Goal: Task Accomplishment & Management: Complete application form

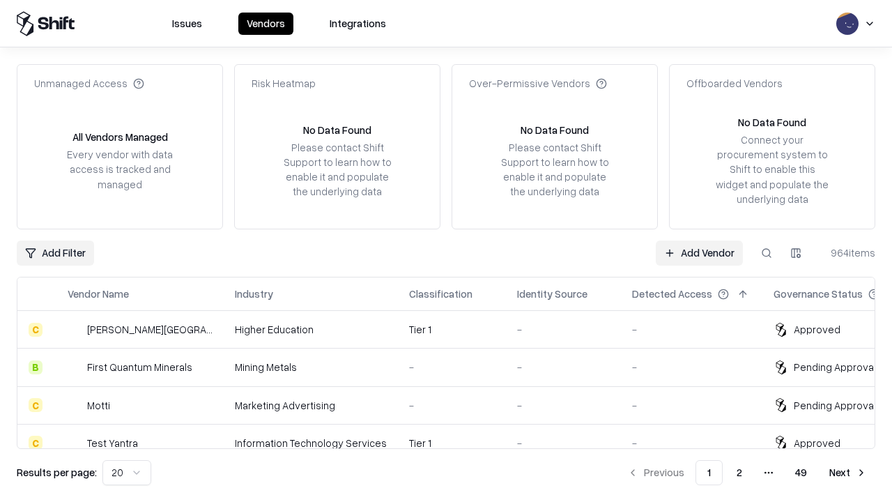
click at [699, 252] on link "Add Vendor" at bounding box center [699, 252] width 87 height 25
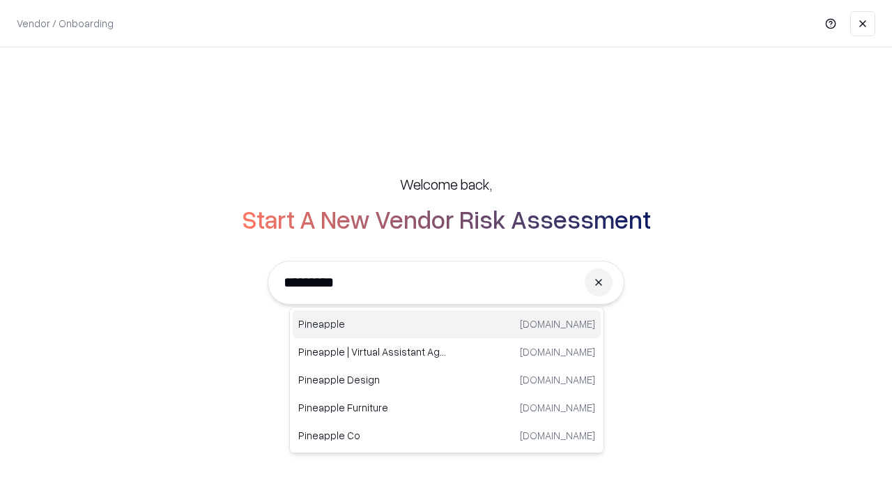
click at [447, 324] on div "Pineapple [DOMAIN_NAME]" at bounding box center [447, 324] width 308 height 28
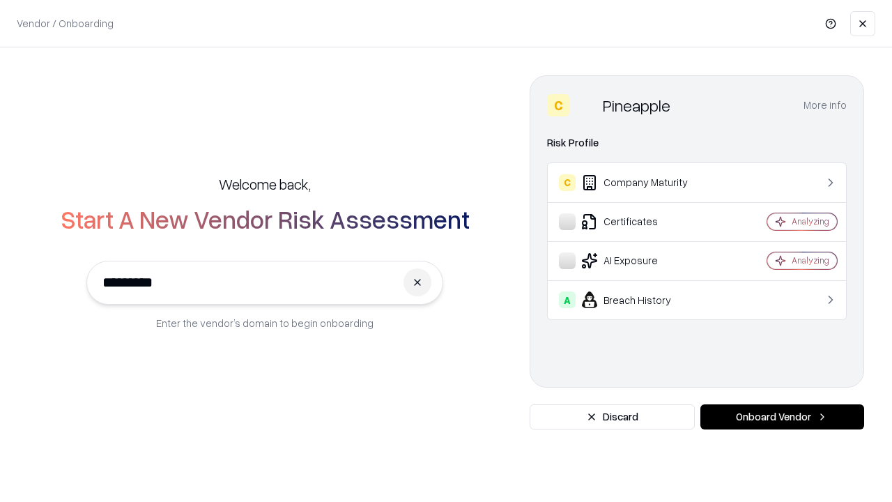
type input "*********"
click at [782, 417] on button "Onboard Vendor" at bounding box center [782, 416] width 164 height 25
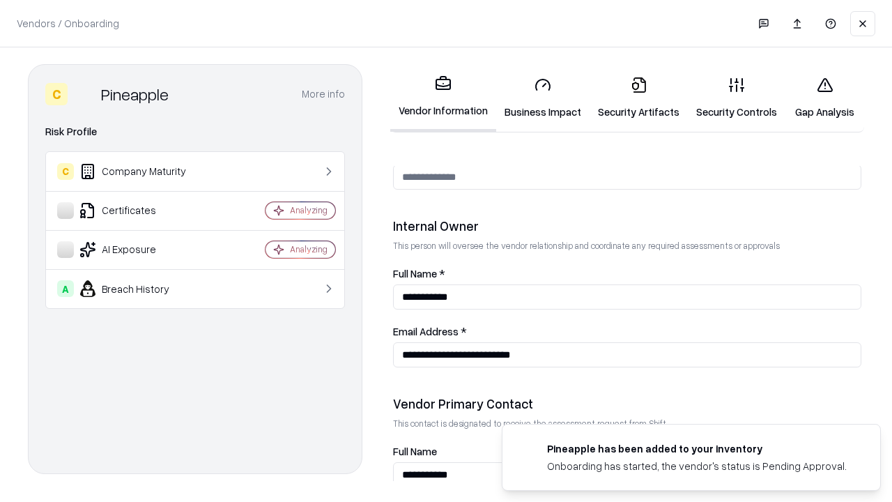
scroll to position [722, 0]
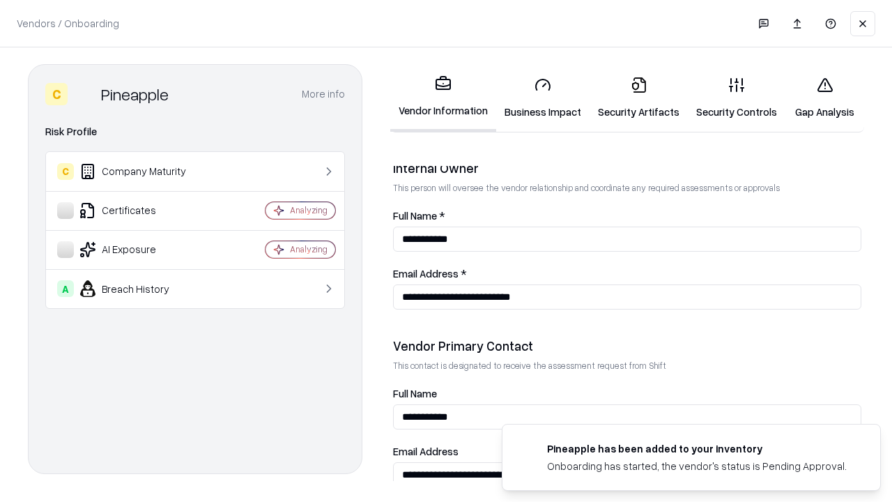
click at [543, 98] on link "Business Impact" at bounding box center [542, 97] width 93 height 65
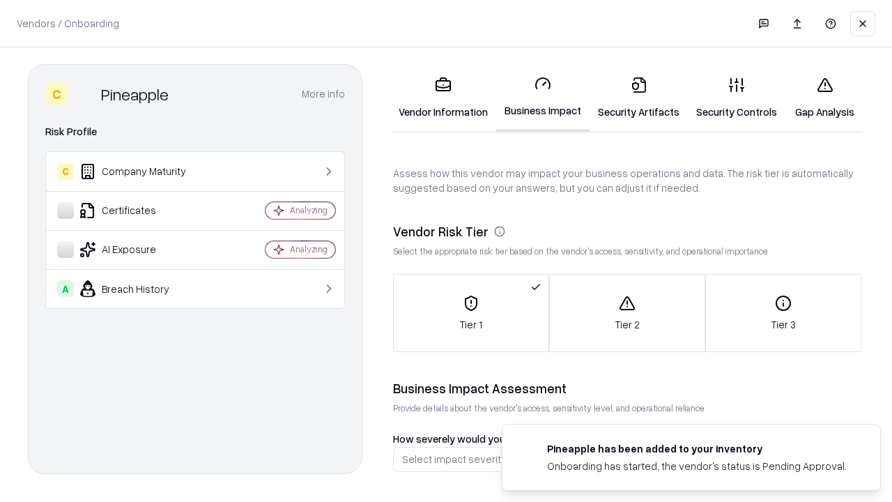
click at [638, 98] on link "Security Artifacts" at bounding box center [638, 97] width 98 height 65
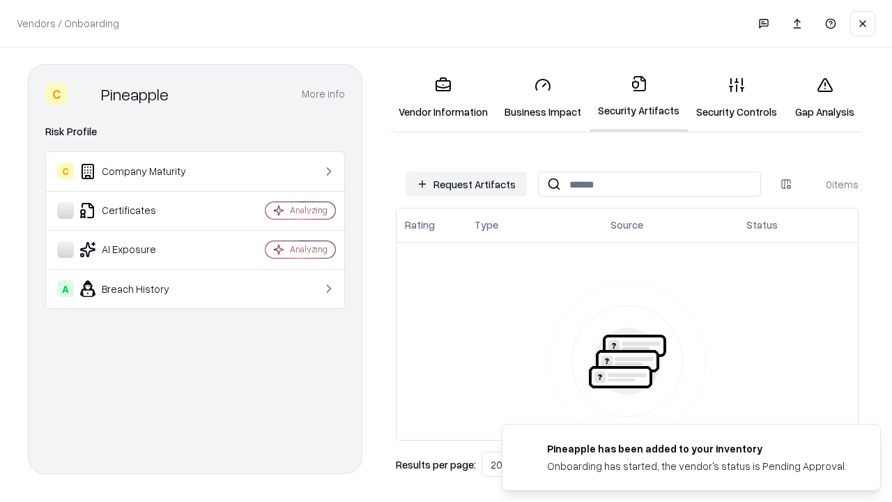
click at [466, 184] on button "Request Artifacts" at bounding box center [465, 183] width 121 height 25
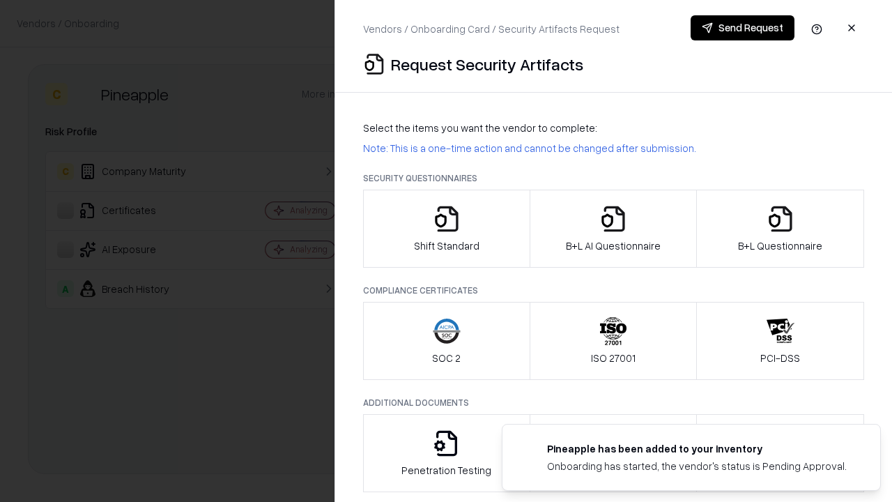
click at [446, 228] on icon "button" at bounding box center [447, 219] width 28 height 28
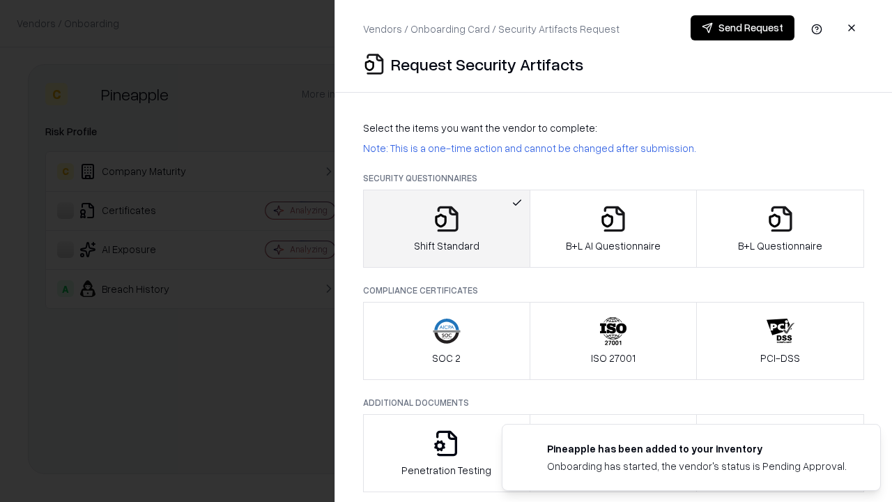
click at [742, 28] on button "Send Request" at bounding box center [742, 27] width 104 height 25
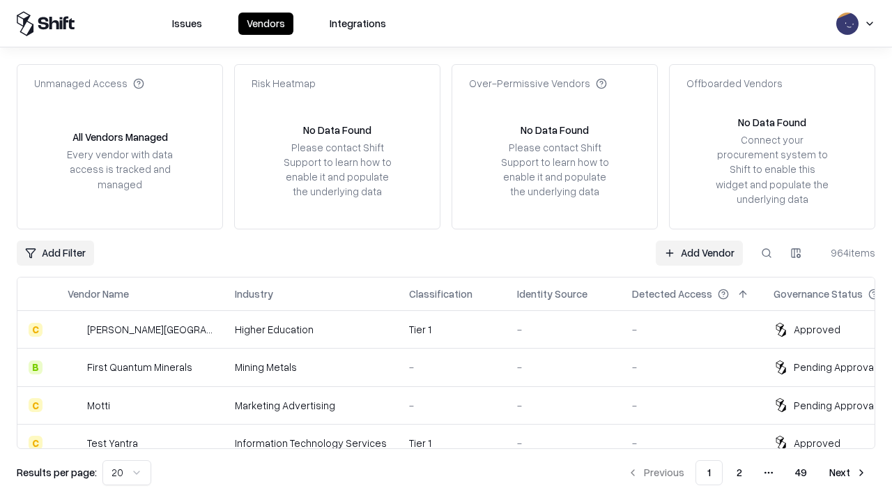
click at [766, 252] on button at bounding box center [766, 252] width 25 height 25
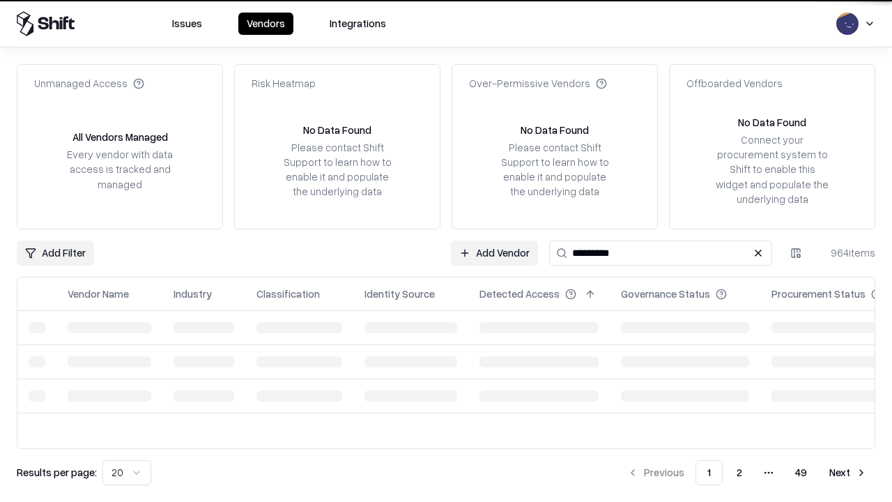
type input "*********"
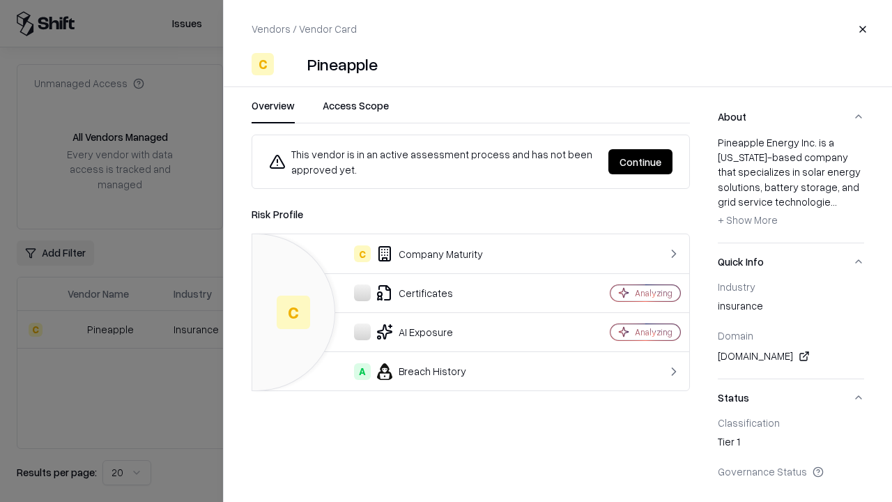
click at [640, 162] on button "Continue" at bounding box center [640, 161] width 64 height 25
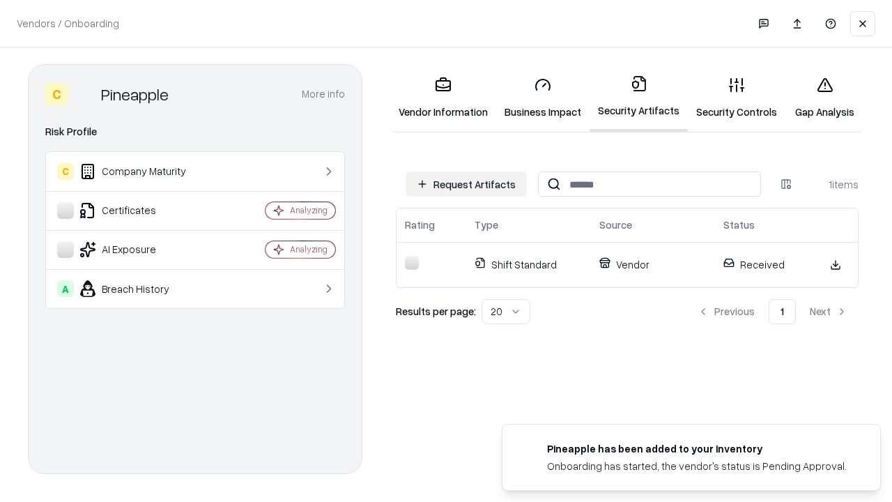
click at [824, 98] on link "Gap Analysis" at bounding box center [824, 97] width 79 height 65
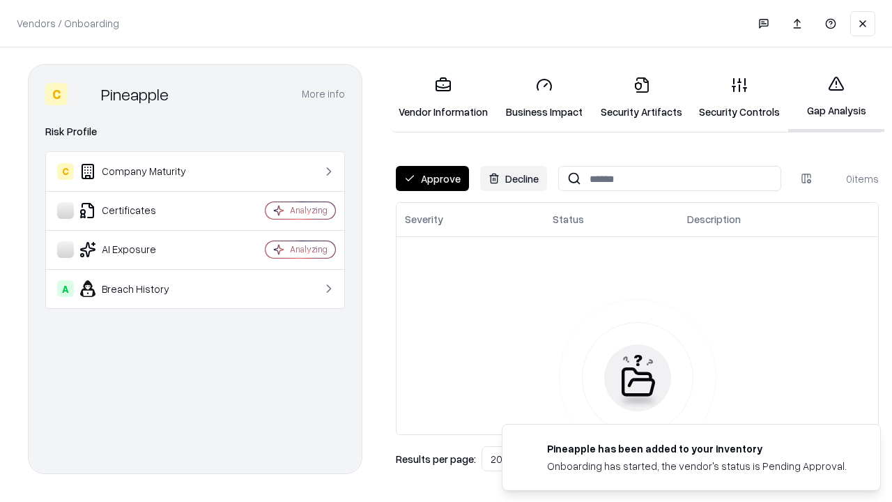
click at [432, 178] on button "Approve" at bounding box center [432, 178] width 73 height 25
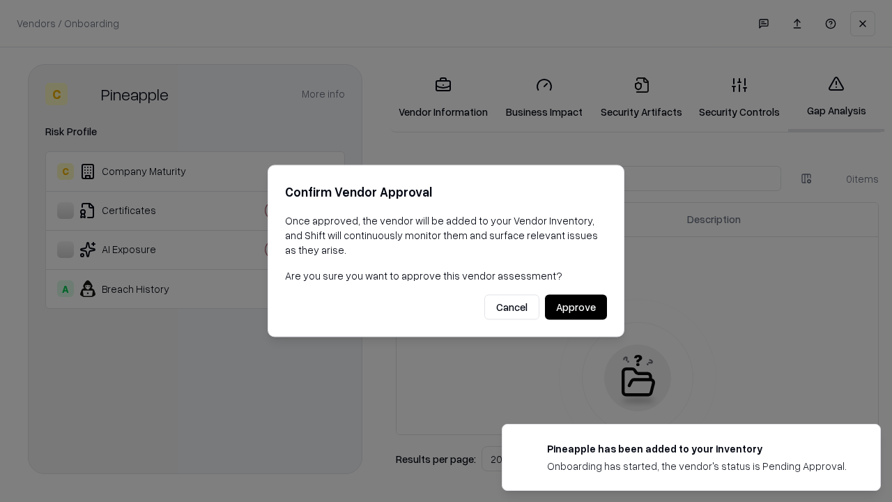
click at [575, 307] on button "Approve" at bounding box center [576, 307] width 62 height 25
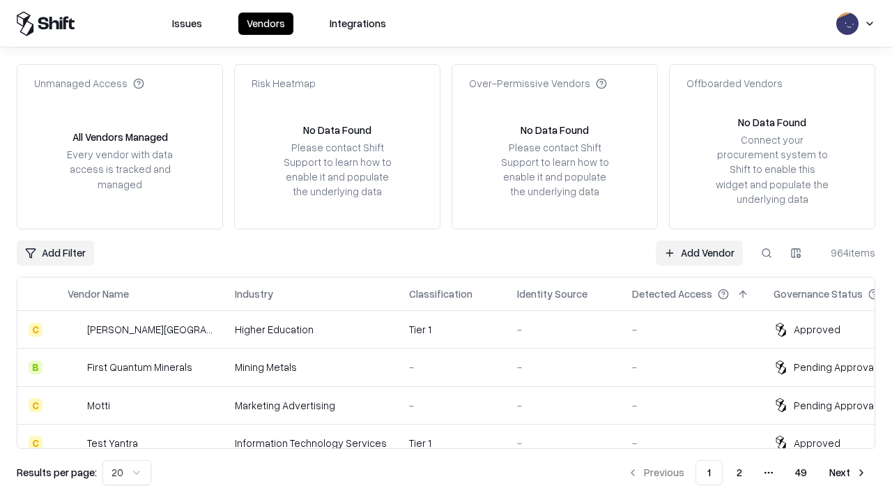
type input "*********"
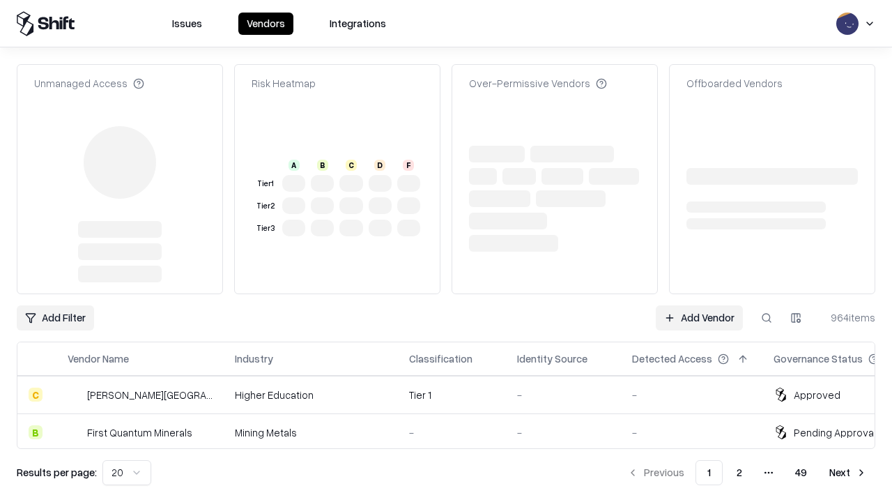
click at [699, 305] on link "Add Vendor" at bounding box center [699, 317] width 87 height 25
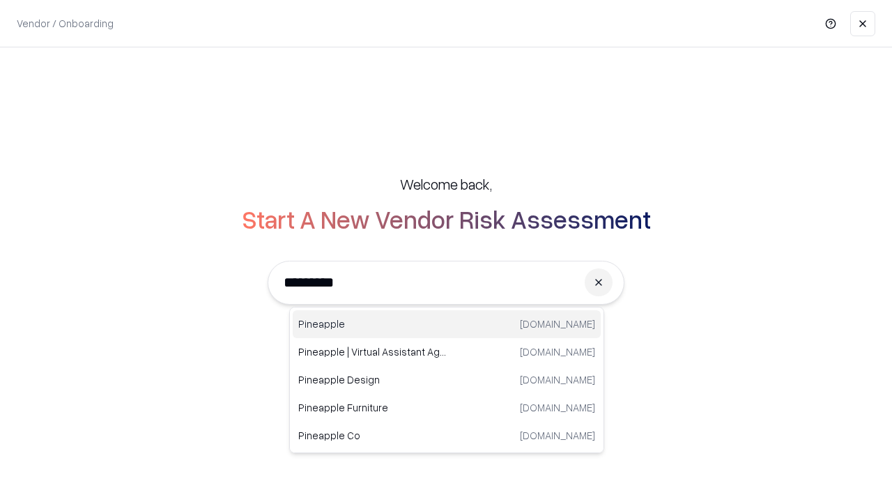
click at [447, 324] on div "Pineapple [DOMAIN_NAME]" at bounding box center [447, 324] width 308 height 28
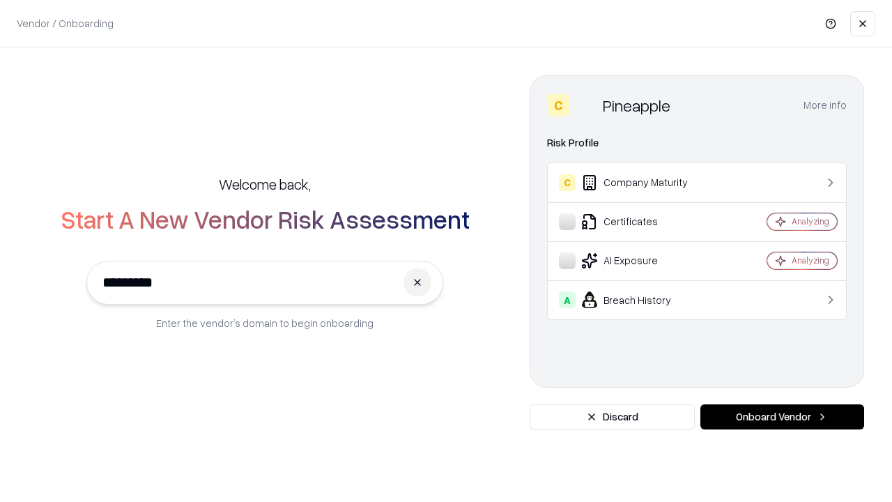
type input "*********"
click at [782, 417] on button "Onboard Vendor" at bounding box center [782, 416] width 164 height 25
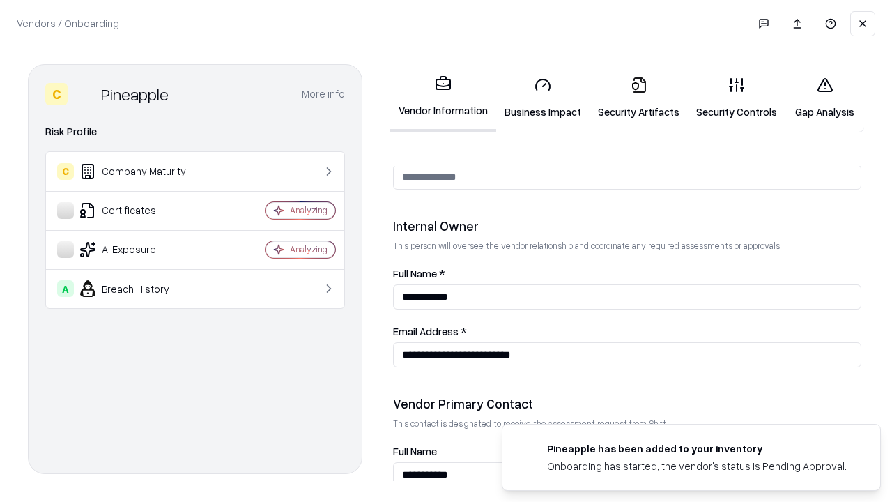
scroll to position [722, 0]
